Goal: Task Accomplishment & Management: Manage account settings

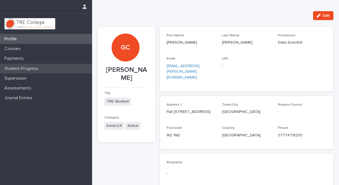
click at [41, 67] on p "Student Progress" at bounding box center [22, 68] width 41 height 5
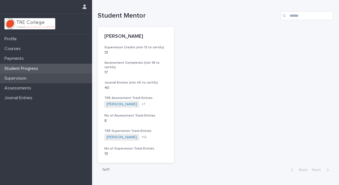
click at [32, 77] on div "Supervision" at bounding box center [46, 78] width 92 height 10
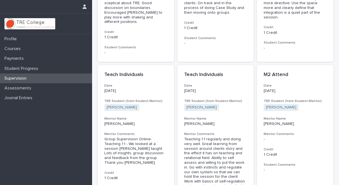
scroll to position [266, 0]
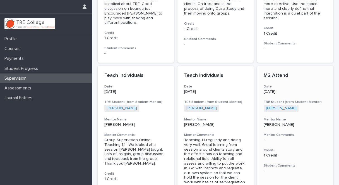
click at [269, 153] on p "1 Credit" at bounding box center [295, 155] width 63 height 5
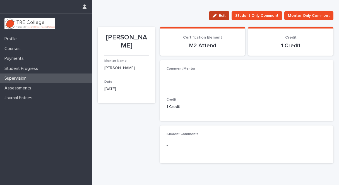
click at [223, 15] on span "Edit" at bounding box center [222, 16] width 7 height 4
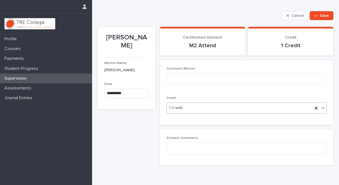
click at [321, 106] on icon at bounding box center [324, 108] width 6 height 6
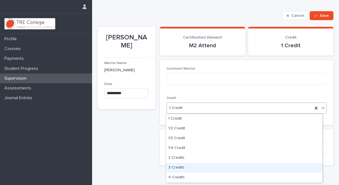
click at [215, 167] on div "3 Credits" at bounding box center [244, 168] width 156 height 10
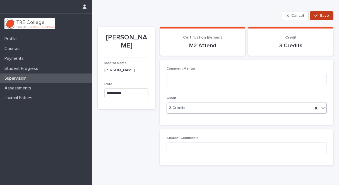
click at [321, 14] on span "Save" at bounding box center [324, 16] width 9 height 4
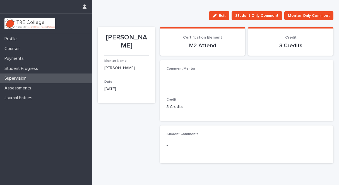
click at [46, 78] on div "Supervision" at bounding box center [46, 78] width 92 height 10
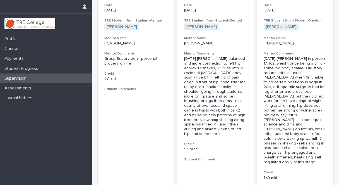
scroll to position [567, 0]
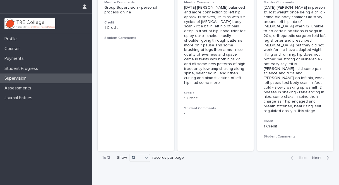
click at [316, 156] on span "Next" at bounding box center [318, 158] width 12 height 4
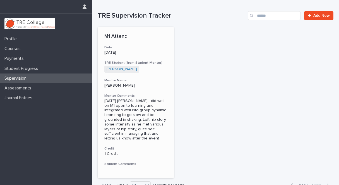
click at [115, 154] on p "1 Credit" at bounding box center [135, 153] width 63 height 5
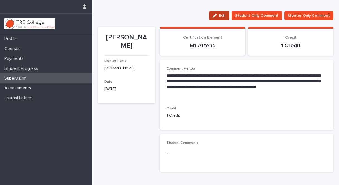
click at [222, 15] on span "Edit" at bounding box center [222, 16] width 7 height 4
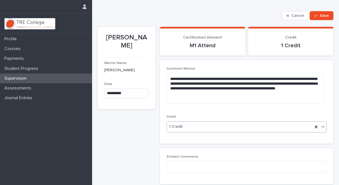
click at [321, 127] on icon at bounding box center [324, 127] width 6 height 6
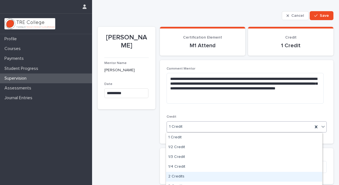
scroll to position [16, 0]
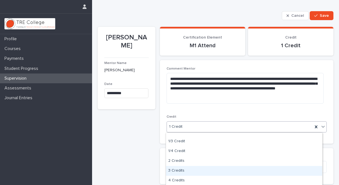
click at [191, 169] on div "3 Credits" at bounding box center [244, 171] width 156 height 10
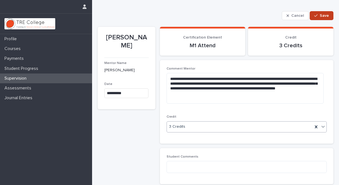
click at [322, 14] on span "Save" at bounding box center [324, 16] width 9 height 4
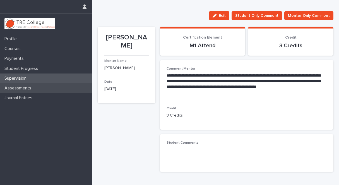
click at [30, 88] on p "Assessments" at bounding box center [19, 87] width 34 height 5
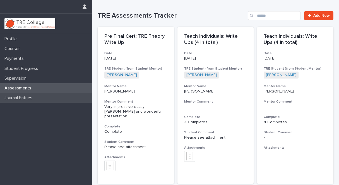
click at [32, 98] on p "Journal Entries" at bounding box center [19, 97] width 35 height 5
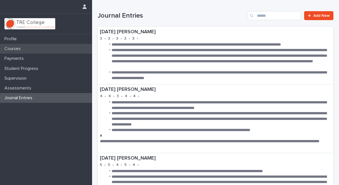
click at [18, 47] on p "Courses" at bounding box center [13, 48] width 23 height 5
